Goal: Information Seeking & Learning: Understand process/instructions

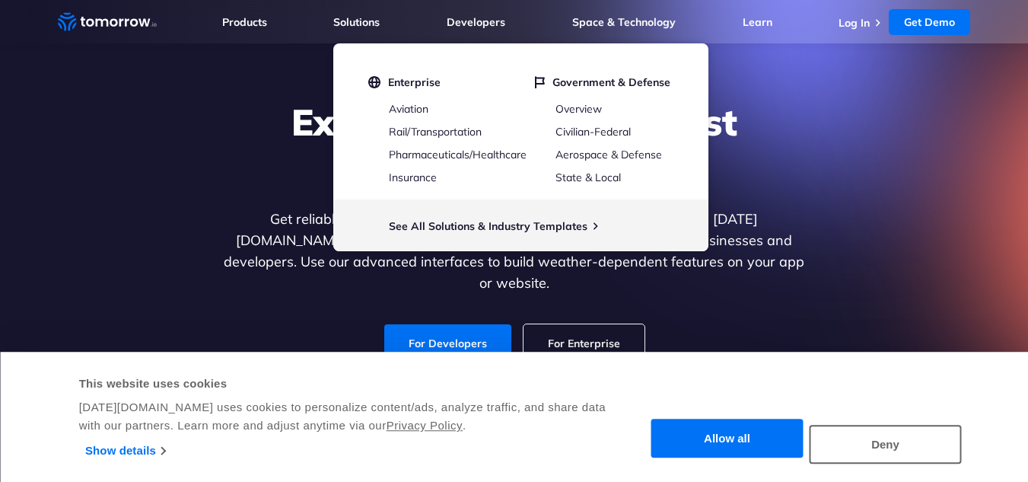
scroll to position [78, 0]
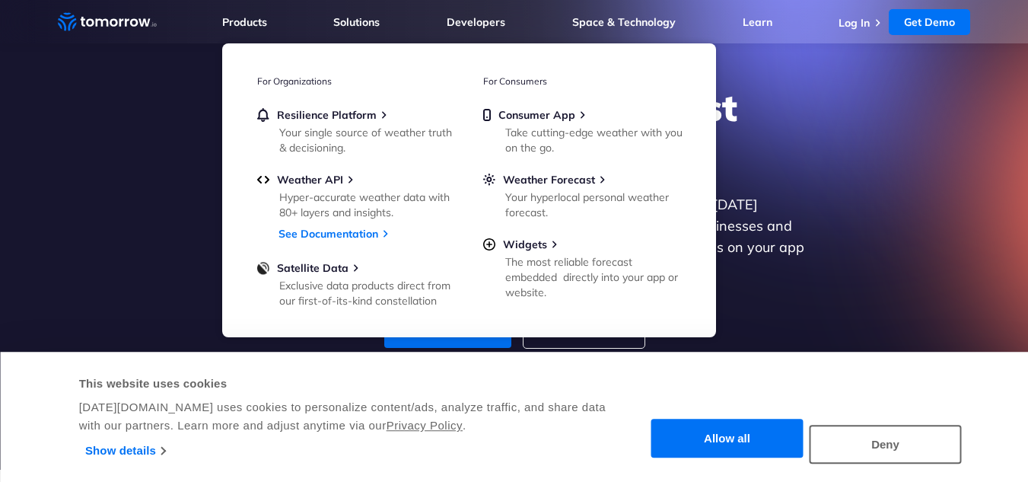
click at [333, 172] on ul "Resilience Platform Your single source of weather truth & decisioning. Weather …" at bounding box center [356, 206] width 198 height 197
click at [333, 177] on span "Weather API" at bounding box center [310, 180] width 66 height 14
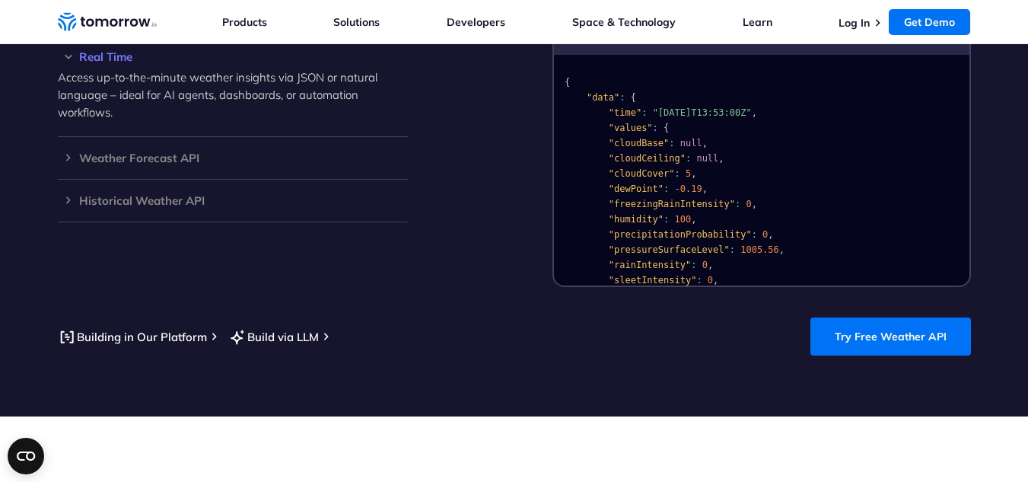
scroll to position [1497, 0]
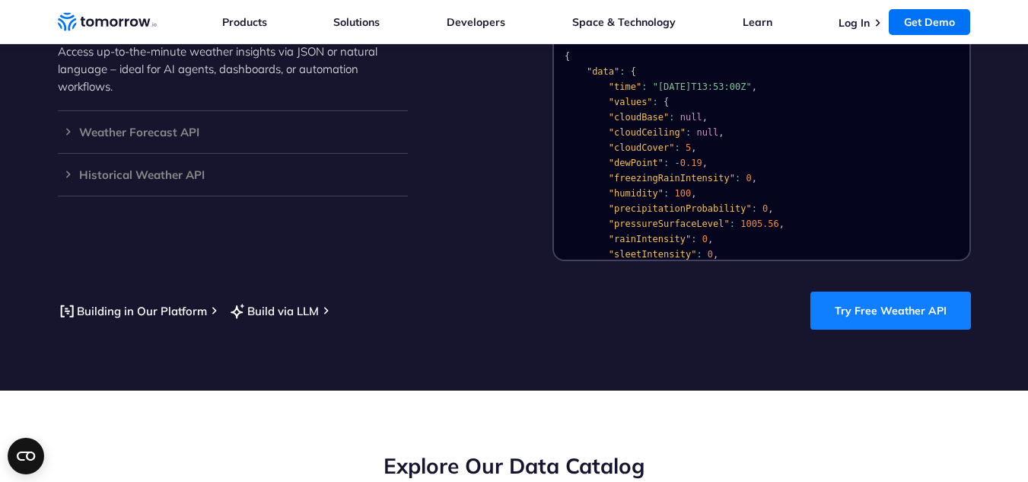
click at [817, 291] on link "Try Free Weather API" at bounding box center [890, 310] width 161 height 38
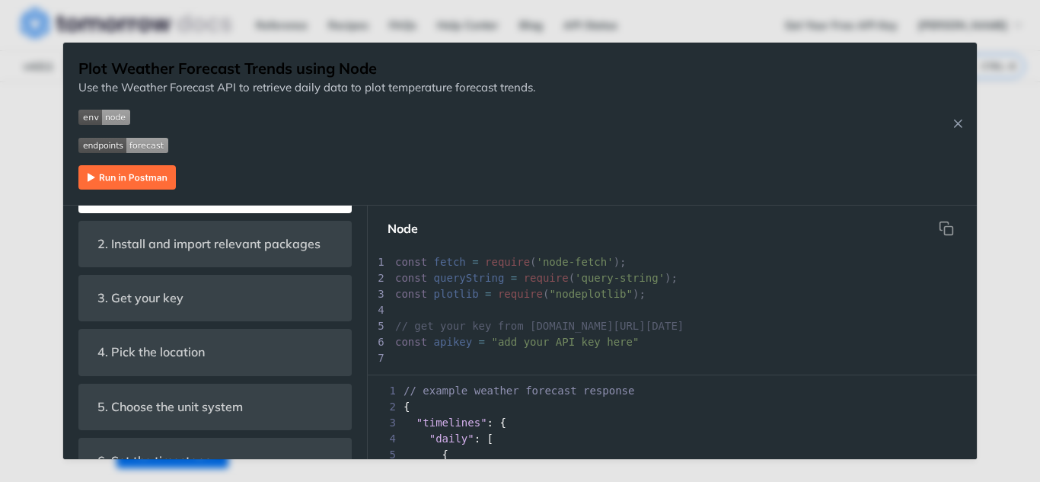
scroll to position [488, 0]
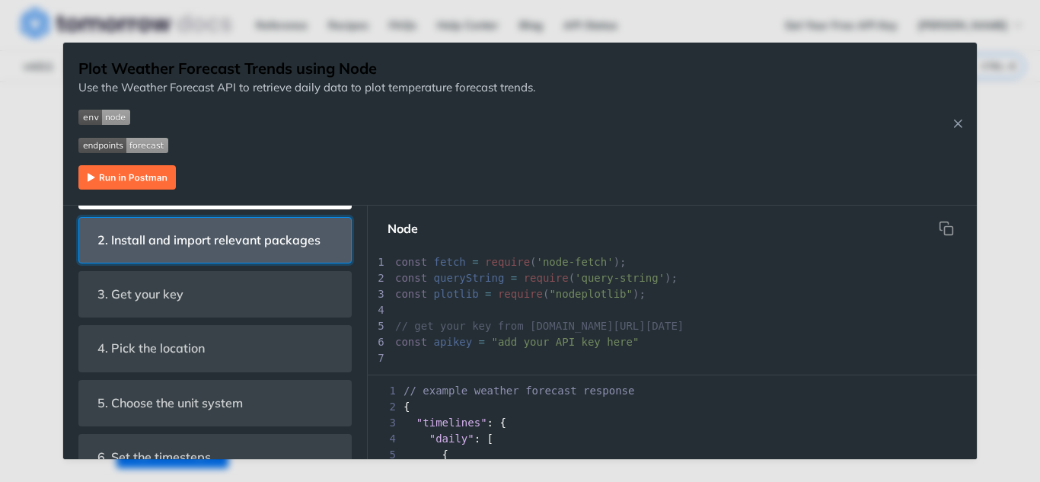
click at [237, 250] on span "2. Install and import relevant packages" at bounding box center [209, 240] width 244 height 30
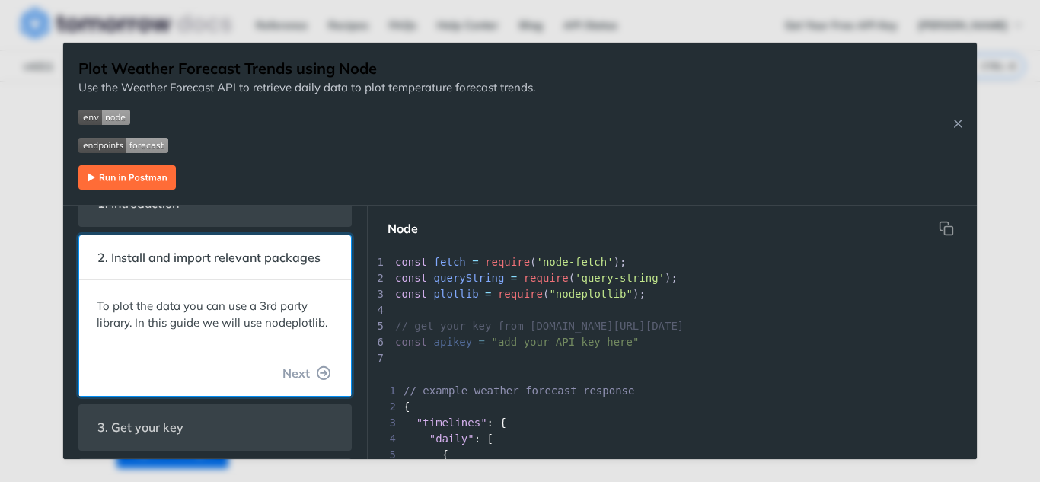
scroll to position [0, 0]
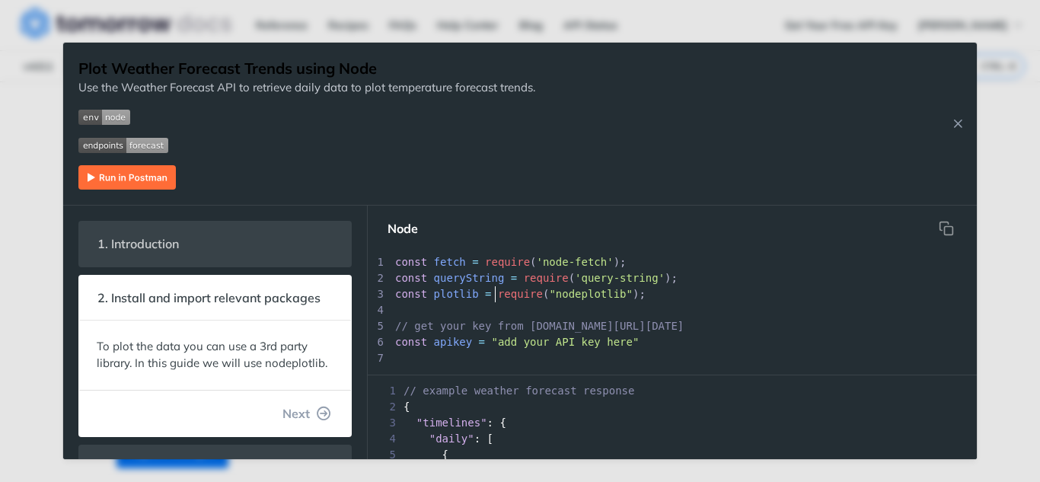
click at [494, 301] on pre "const plotlib = require ( "nodeplotlib" );" at bounding box center [684, 294] width 584 height 16
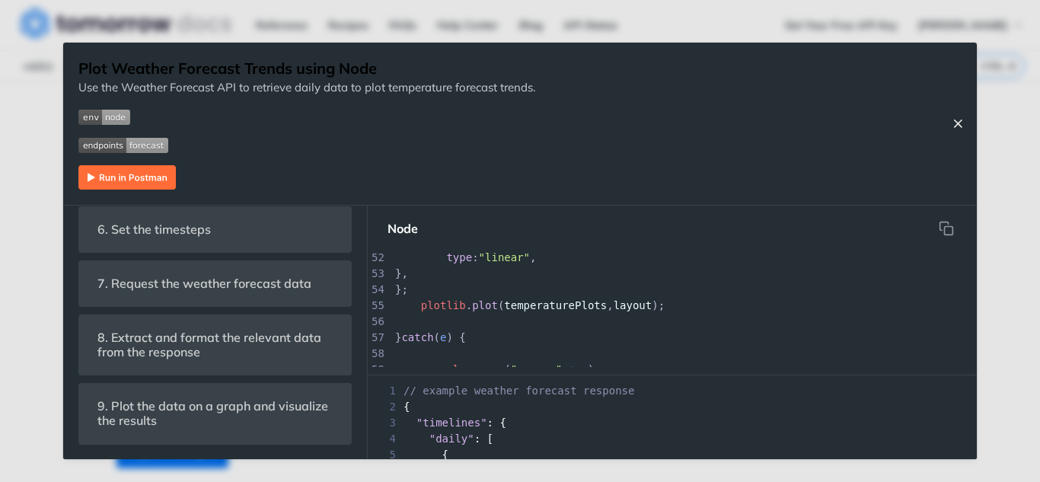
click at [954, 119] on icon "Close Recipe" at bounding box center [957, 123] width 14 height 14
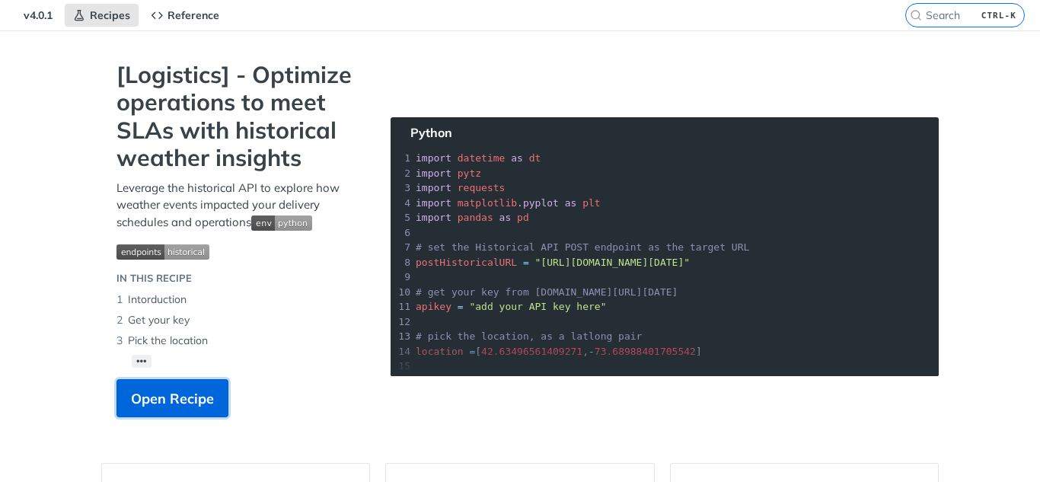
click at [199, 387] on button "Open Recipe" at bounding box center [172, 398] width 112 height 38
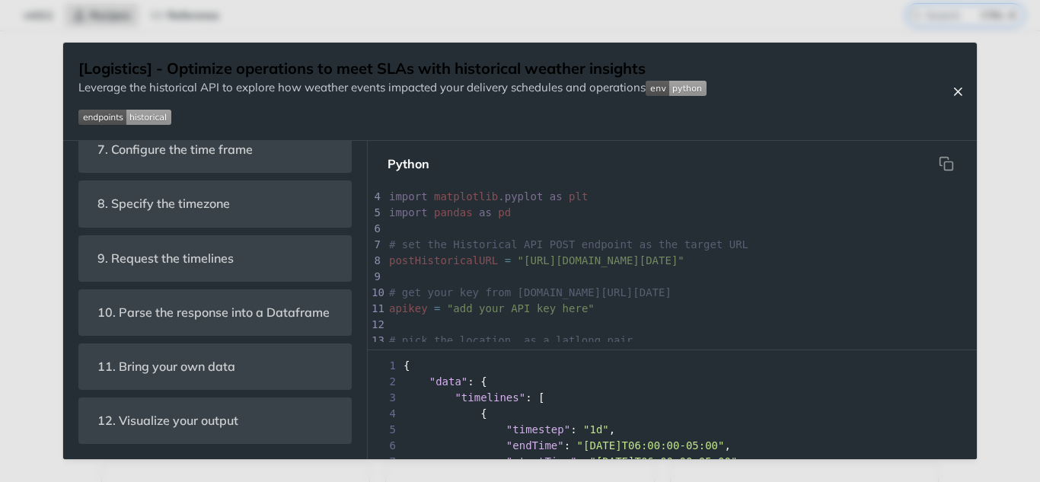
click at [959, 97] on icon "Close Recipe" at bounding box center [957, 91] width 14 height 14
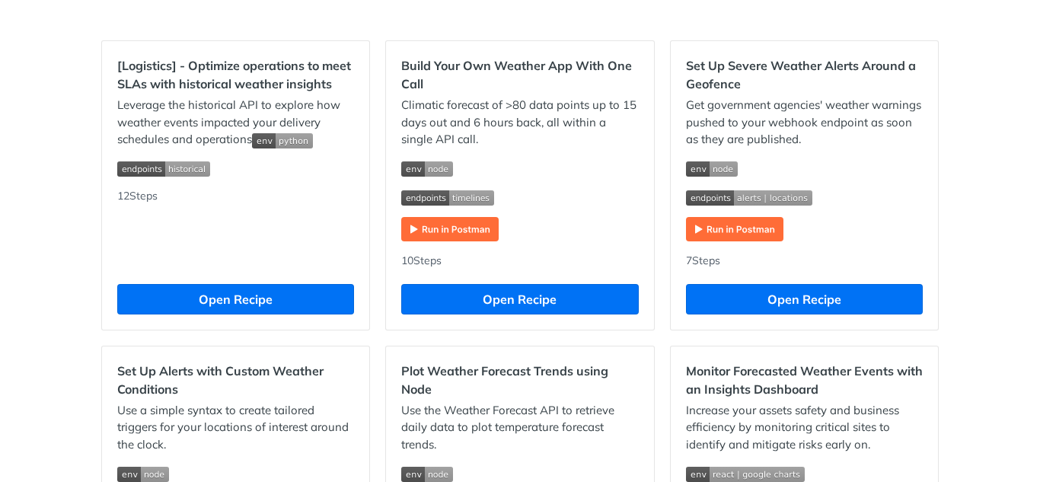
click at [708, 196] on img "Expand image" at bounding box center [749, 197] width 126 height 15
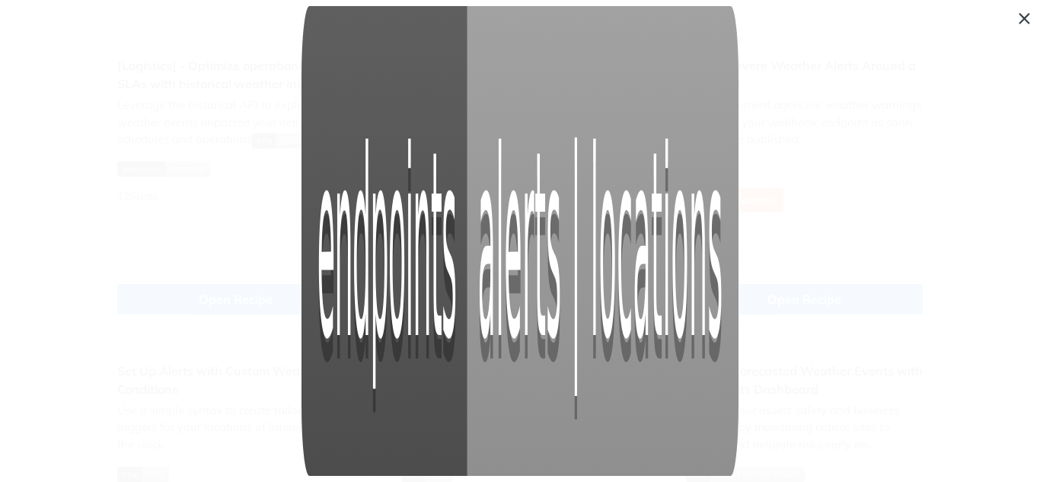
click at [824, 192] on span "Collapse image" at bounding box center [520, 241] width 1040 height 482
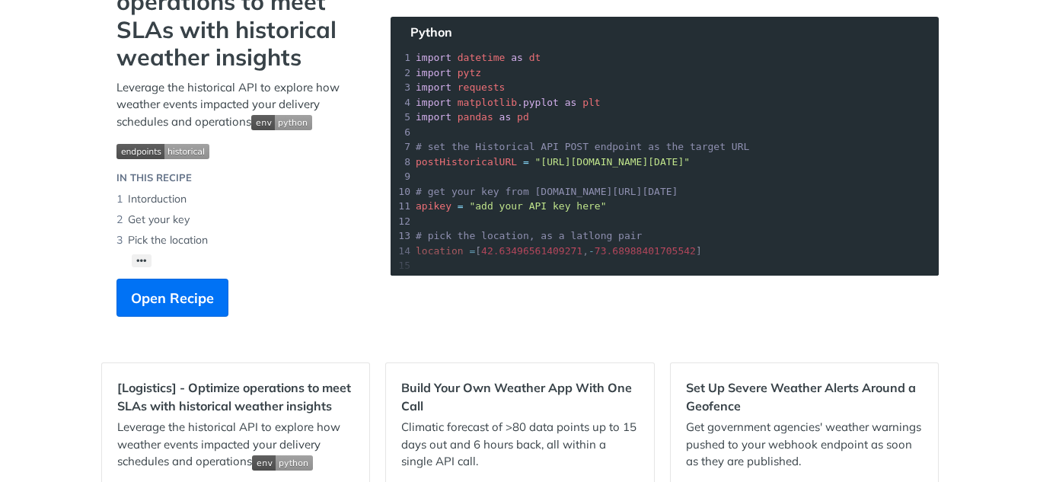
drag, startPoint x: 724, startPoint y: 161, endPoint x: 524, endPoint y: 162, distance: 200.1
click at [524, 162] on section "[Logistics] - Optimize operations to meet SLAs with historical weather insights…" at bounding box center [519, 153] width 837 height 387
copy span "https://api.tomorrow.io/v4/historical"
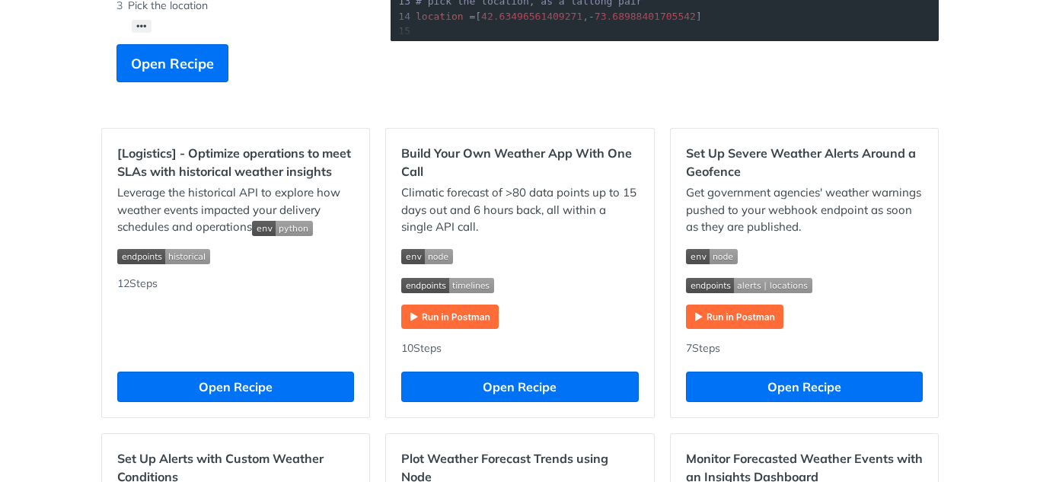
scroll to position [385, 0]
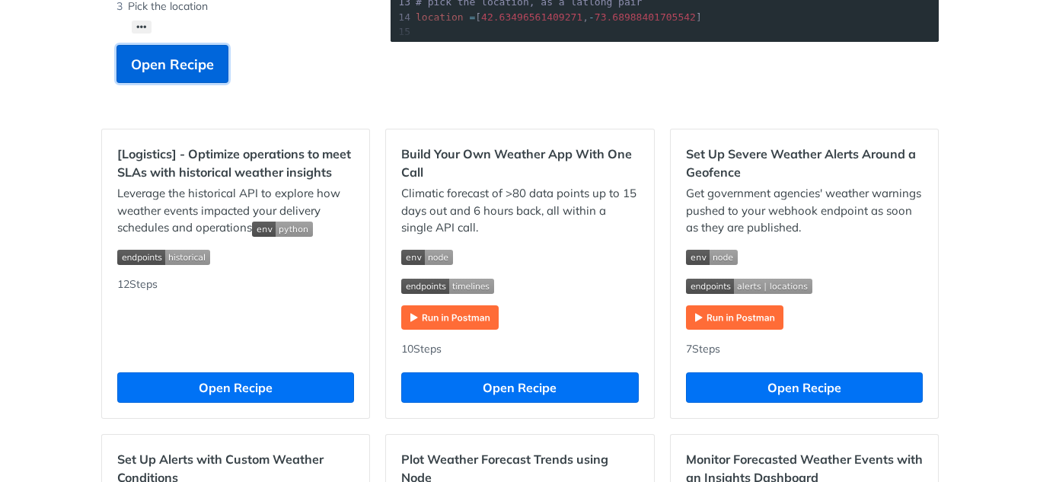
click at [180, 68] on span "Open Recipe" at bounding box center [172, 64] width 83 height 21
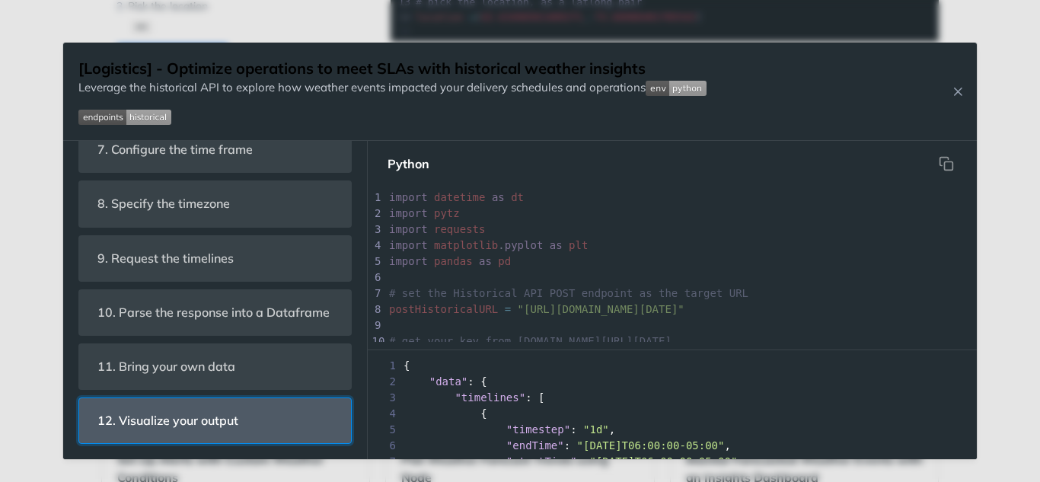
click at [266, 425] on header "12. Visualize your output" at bounding box center [215, 420] width 272 height 45
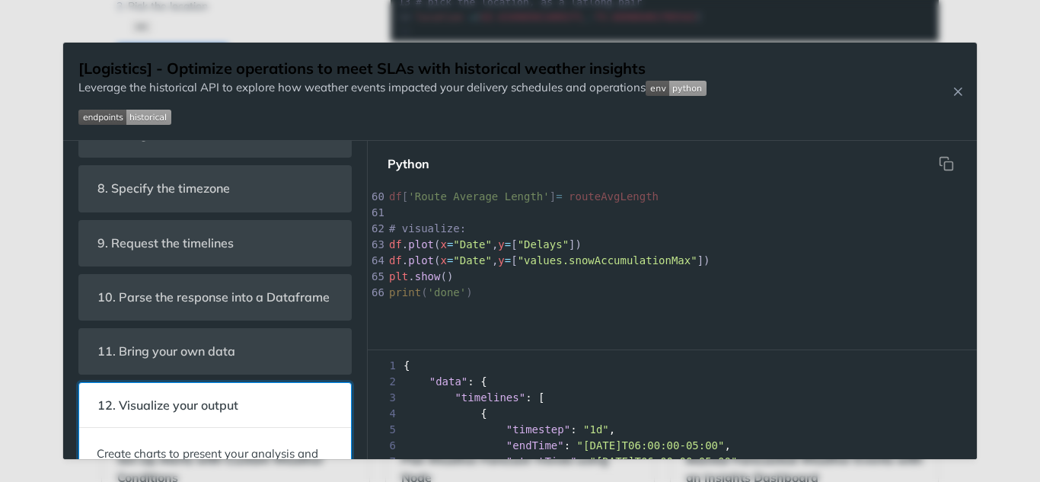
scroll to position [944, 0]
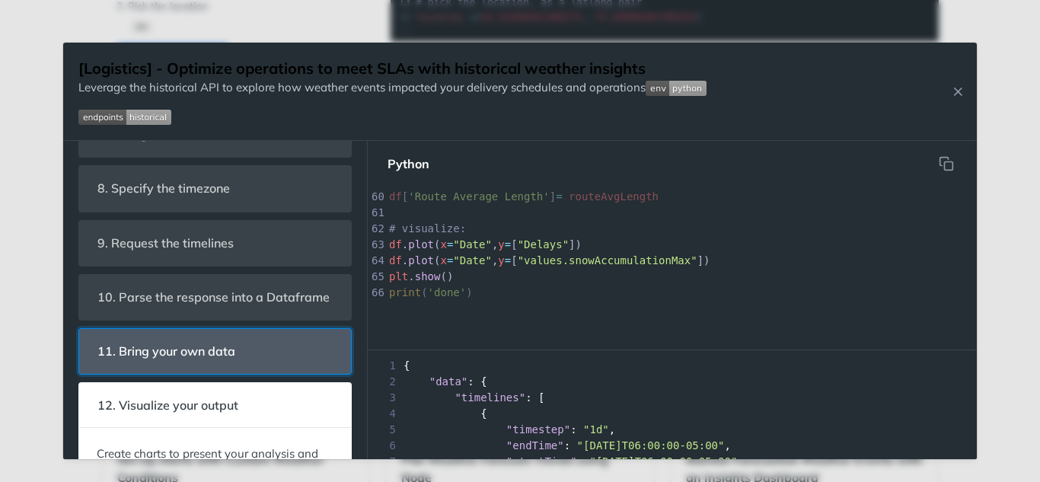
click at [250, 354] on header "11. Bring your own data" at bounding box center [215, 351] width 272 height 45
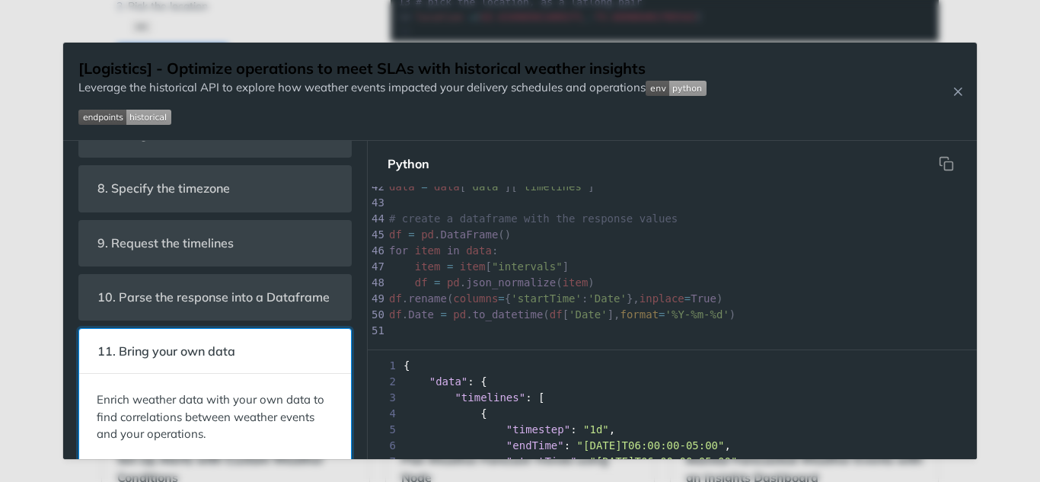
scroll to position [672, 0]
